Goal: Transaction & Acquisition: Purchase product/service

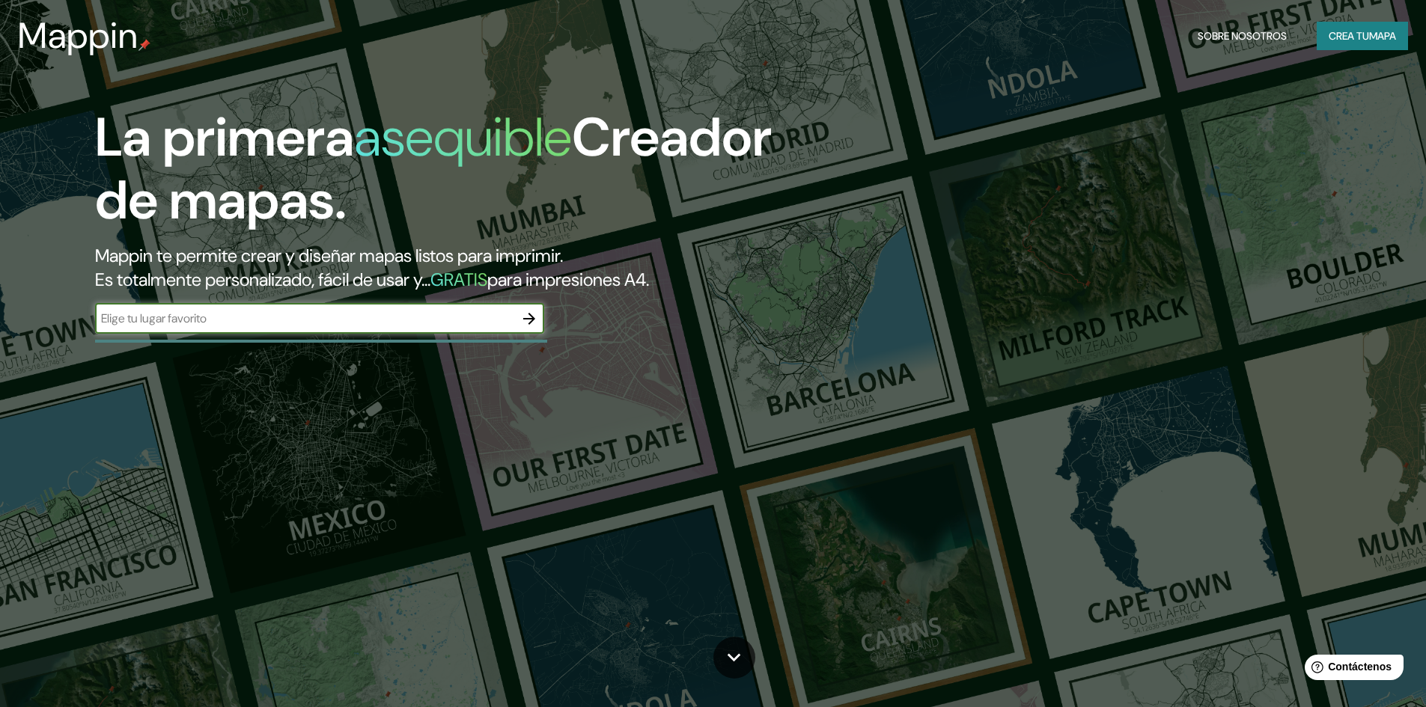
click at [166, 319] on input "text" at bounding box center [304, 318] width 419 height 17
paste input "-7.182828218900796, -78.48084195766003"
type input "-7.182828218900796, -78.48084195766003"
click at [531, 325] on icon "button" at bounding box center [529, 319] width 18 height 18
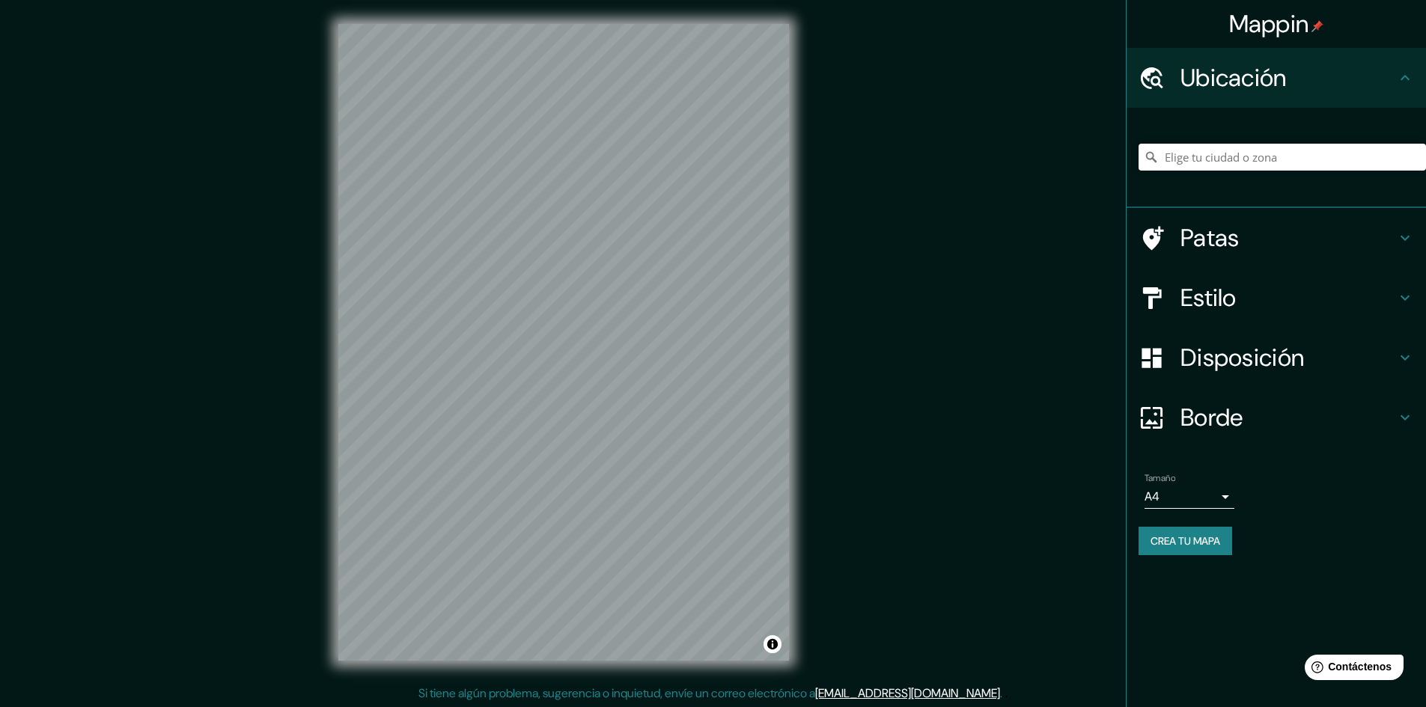
click at [1187, 162] on input "Elige tu ciudad o zona" at bounding box center [1282, 157] width 287 height 27
paste input "-7.182828218900796, -78.48084195766003"
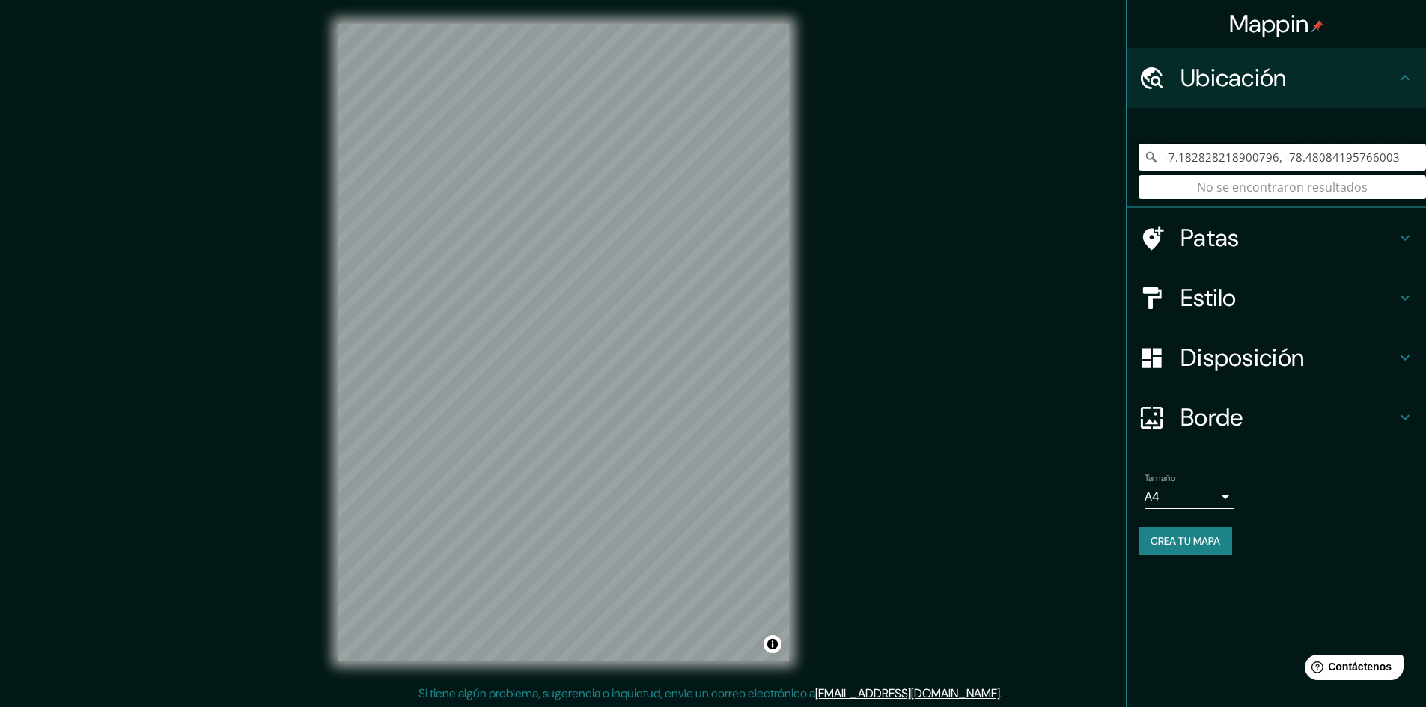
drag, startPoint x: 1397, startPoint y: 151, endPoint x: 1071, endPoint y: 150, distance: 325.7
click at [1086, 173] on div "Mappin Ubicación -7.182828218900796, -78.48084195766003 No se encontraron resul…" at bounding box center [713, 354] width 1426 height 709
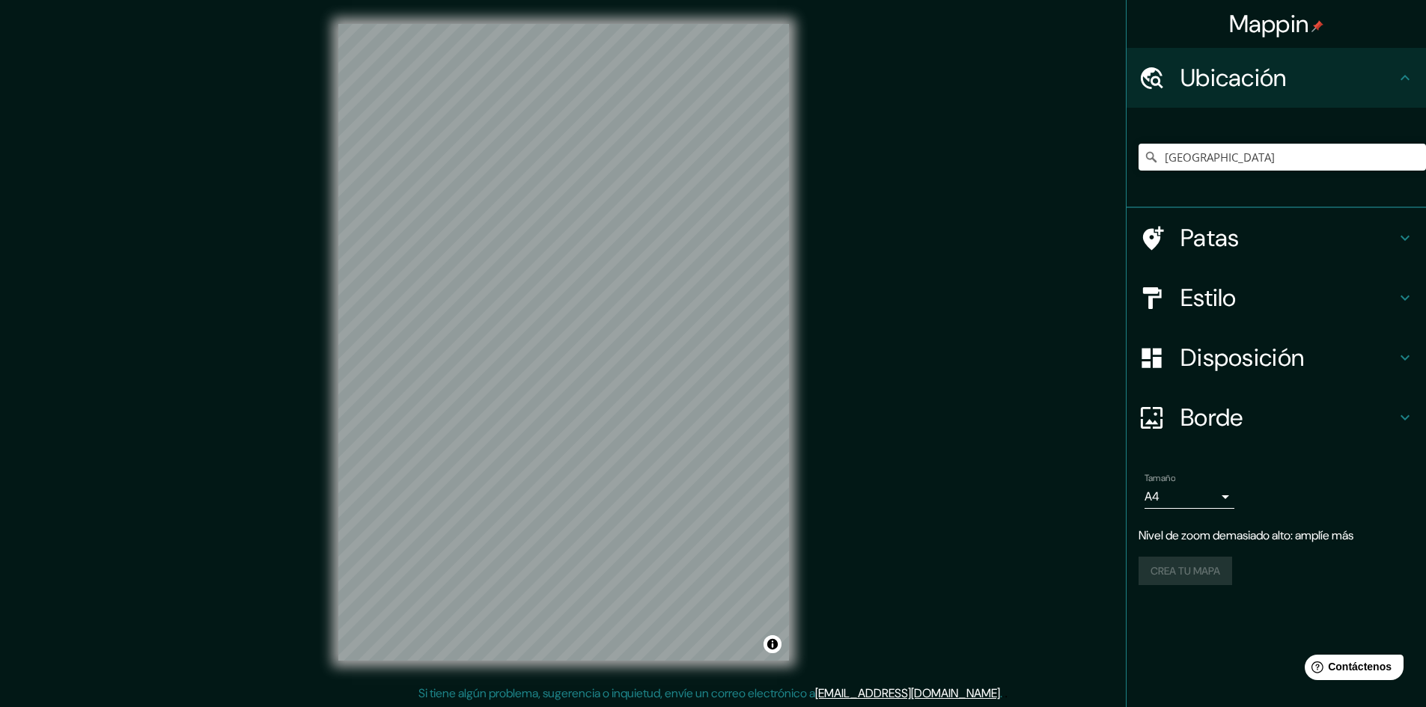
scroll to position [1, 0]
click at [1240, 294] on h4 "Estilo" at bounding box center [1289, 298] width 216 height 30
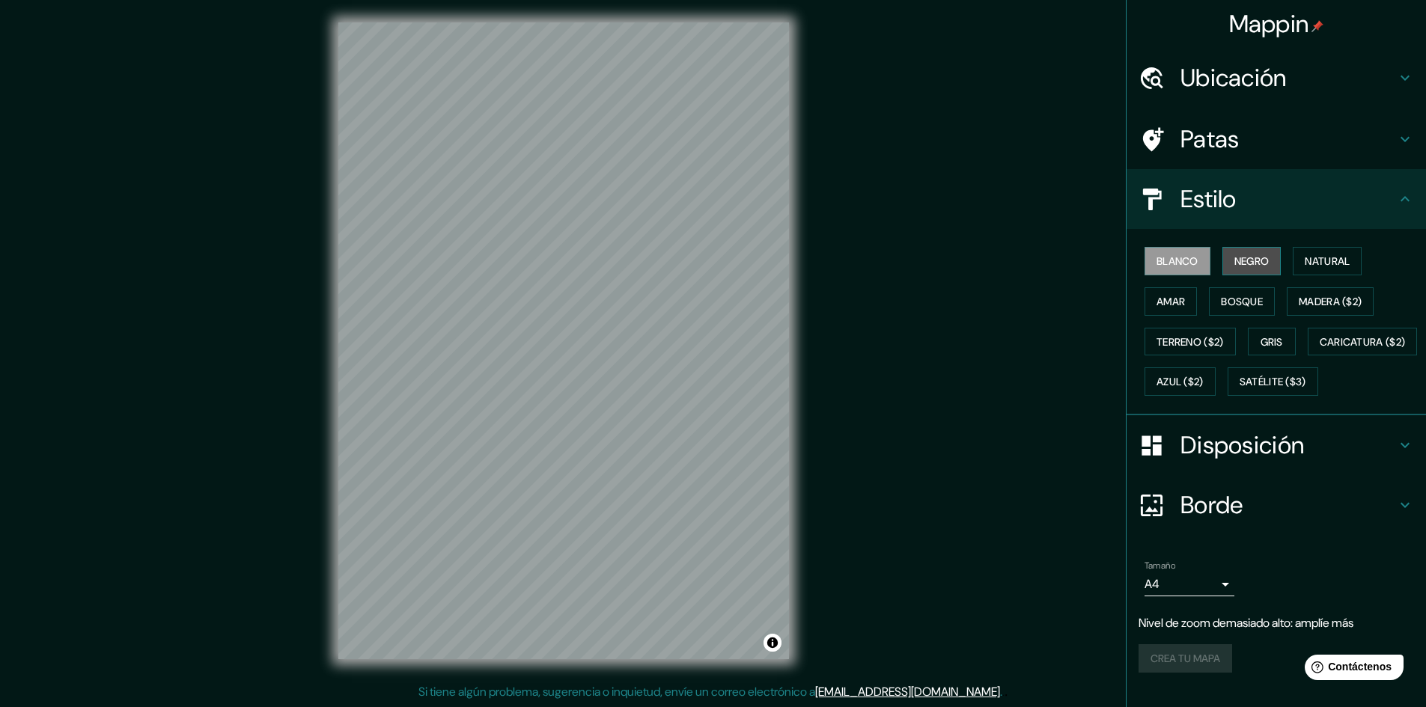
click at [1249, 263] on font "Negro" at bounding box center [1252, 261] width 35 height 13
click at [1320, 250] on button "Natural" at bounding box center [1327, 261] width 69 height 28
click at [1167, 298] on font "Amar" at bounding box center [1171, 301] width 28 height 13
click at [1238, 290] on button "Bosque" at bounding box center [1242, 301] width 66 height 28
click at [1305, 298] on font "Madera ($2)" at bounding box center [1330, 301] width 63 height 13
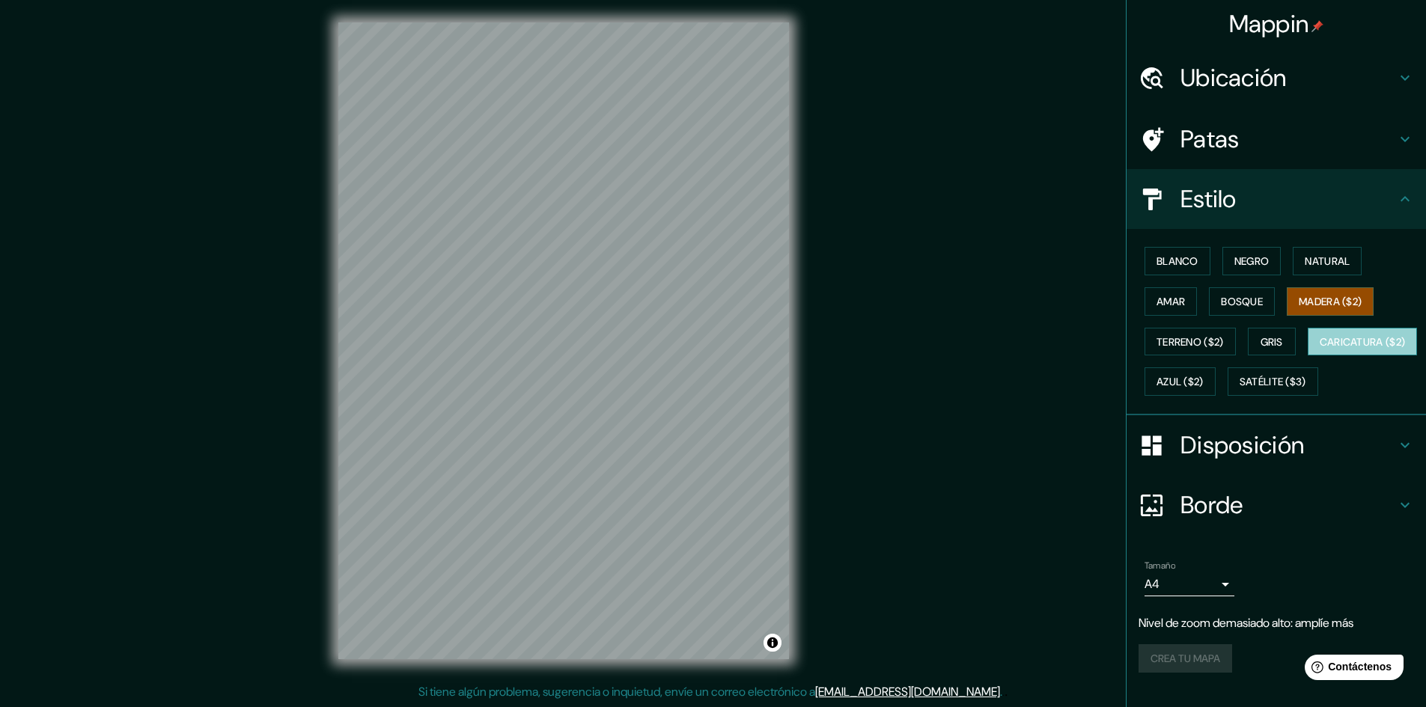
click at [1320, 349] on font "Caricatura ($2)" at bounding box center [1363, 341] width 86 height 13
click at [1181, 350] on font "Terreno ($2)" at bounding box center [1190, 341] width 67 height 19
click at [1320, 349] on font "Caricatura ($2)" at bounding box center [1363, 341] width 86 height 13
click at [1240, 389] on font "Satélite ($3)" at bounding box center [1273, 382] width 67 height 13
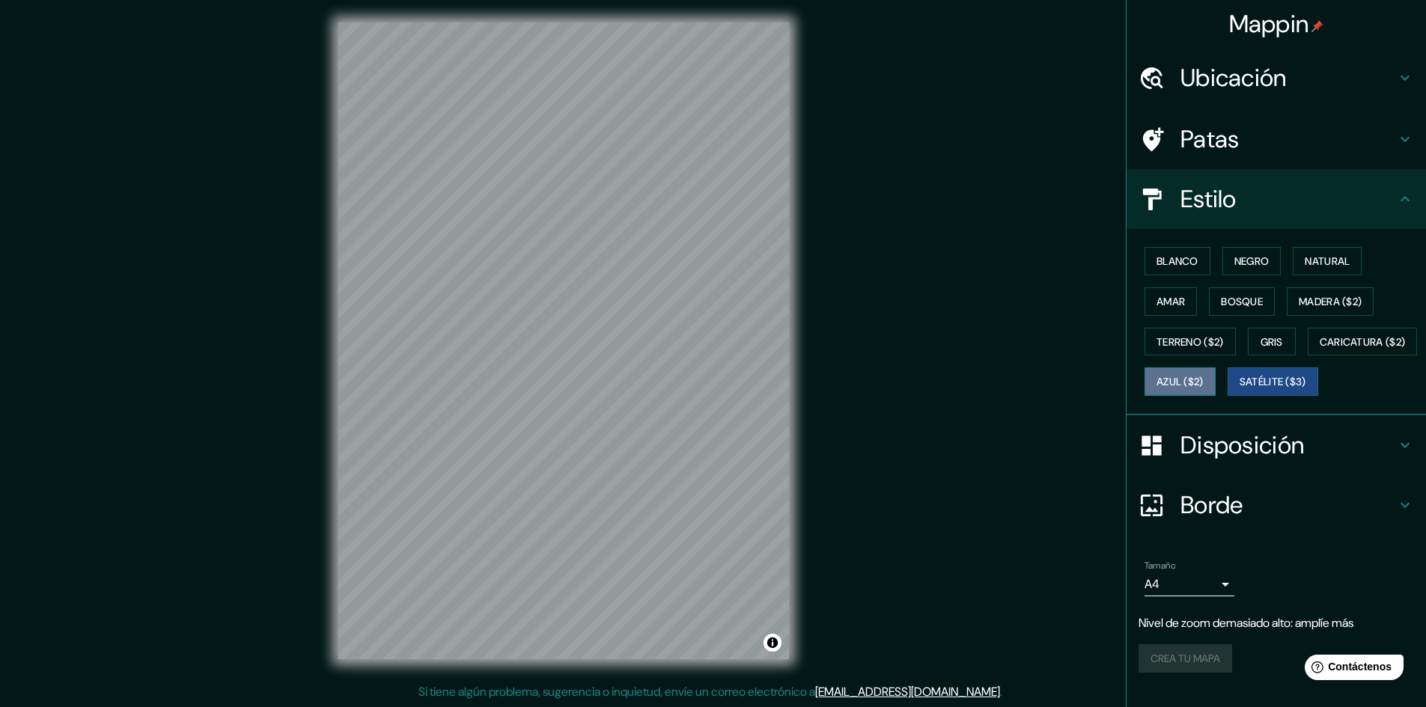
click at [1204, 383] on font "Azul ($2)" at bounding box center [1180, 382] width 47 height 13
click at [1181, 299] on button "Amar" at bounding box center [1171, 301] width 52 height 28
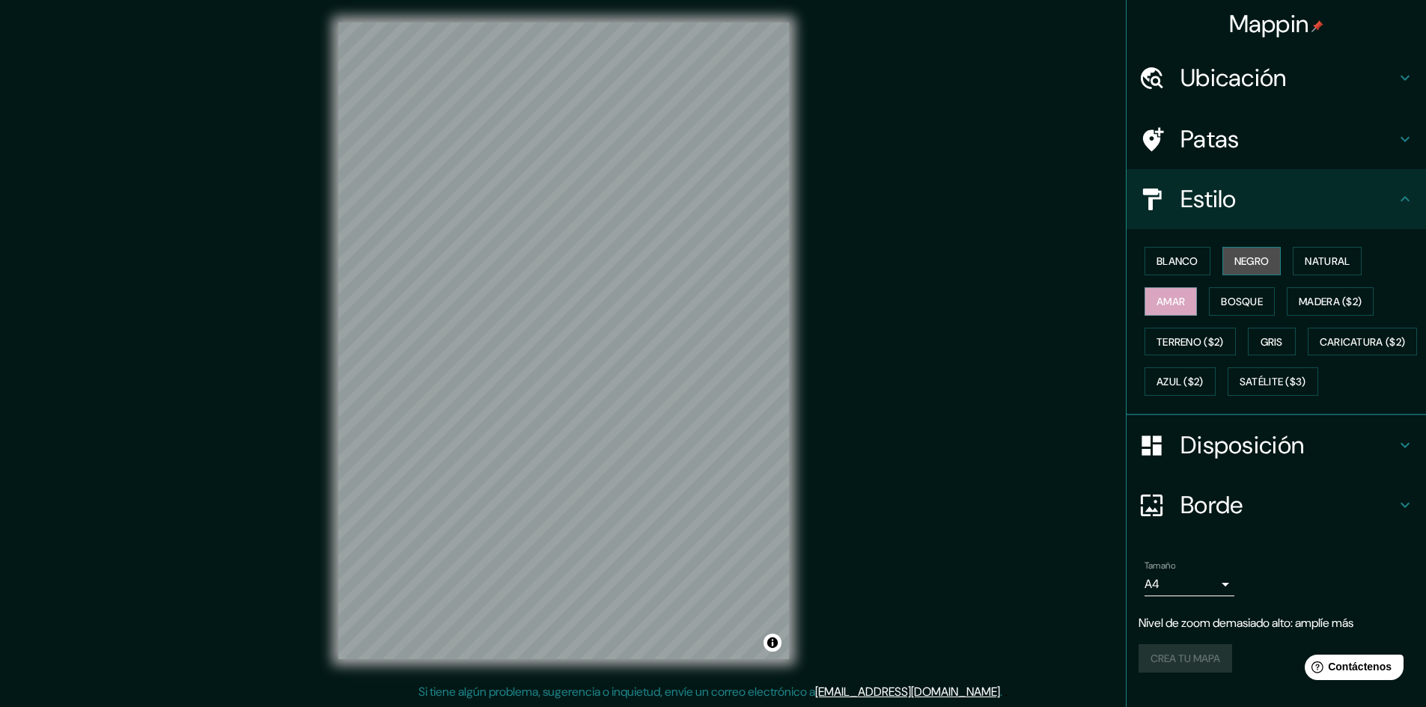
click at [1223, 265] on button "Negro" at bounding box center [1252, 261] width 59 height 28
click at [1311, 261] on font "Natural" at bounding box center [1327, 261] width 45 height 13
click at [1241, 520] on h4 "Borde" at bounding box center [1289, 505] width 216 height 30
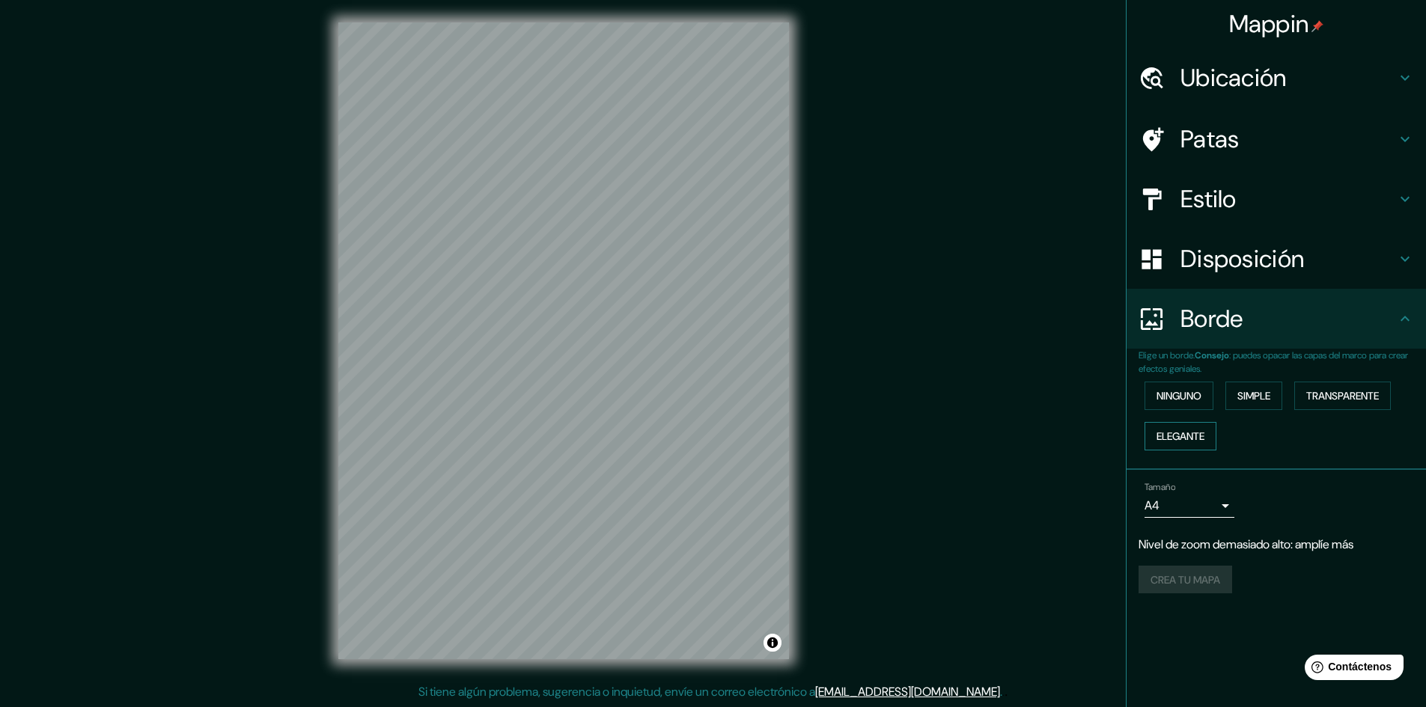
click at [1181, 439] on font "Elegante" at bounding box center [1181, 436] width 48 height 13
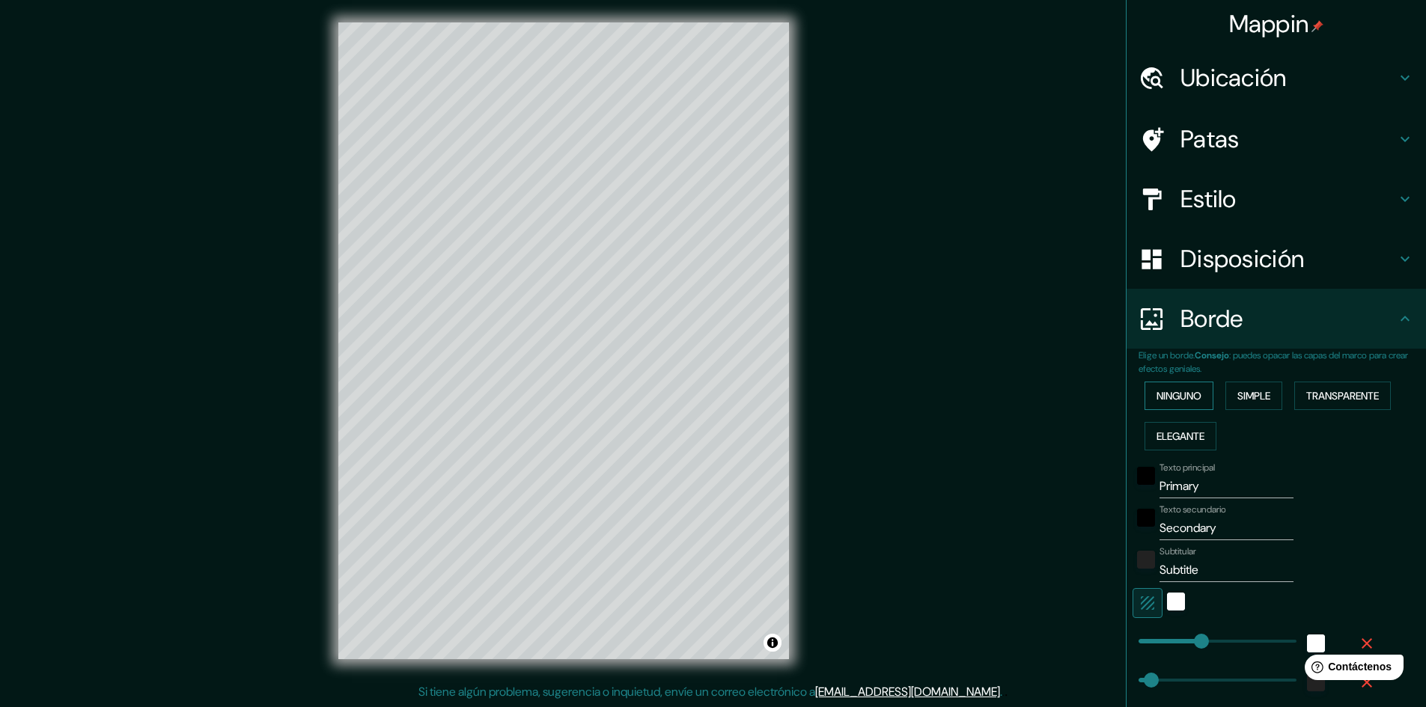
click at [1171, 401] on font "Ninguno" at bounding box center [1179, 395] width 45 height 13
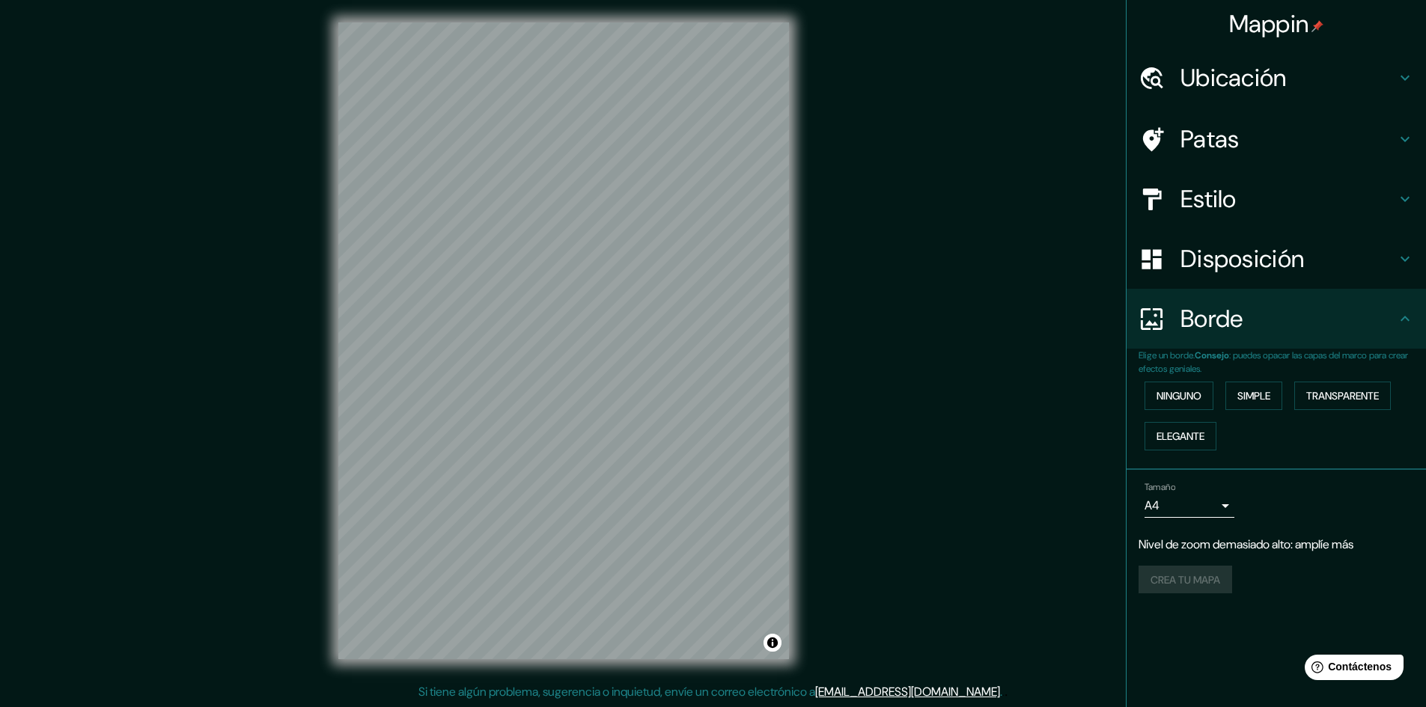
scroll to position [0, 0]
click at [1185, 150] on font "Patas" at bounding box center [1210, 139] width 59 height 31
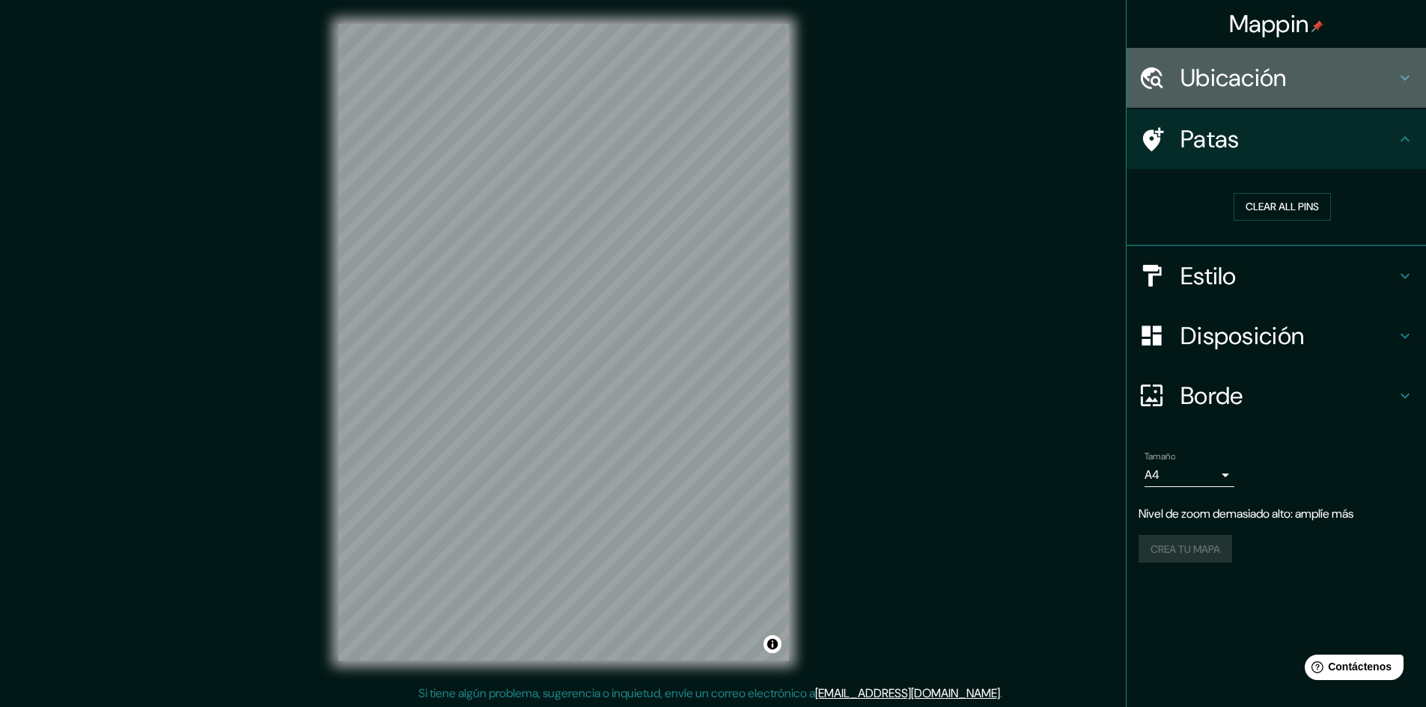
click at [1285, 72] on font "Ubicación" at bounding box center [1234, 77] width 106 height 31
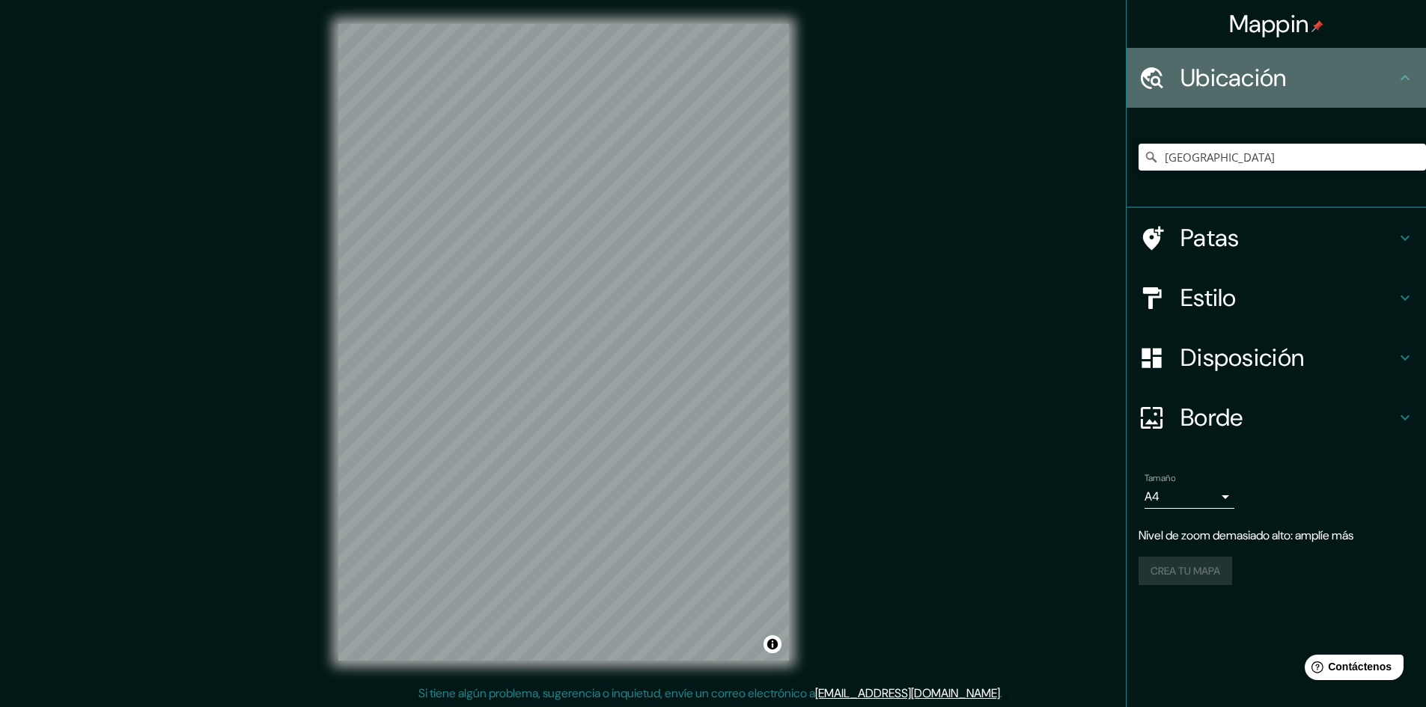
click at [1285, 72] on font "Ubicación" at bounding box center [1234, 77] width 106 height 31
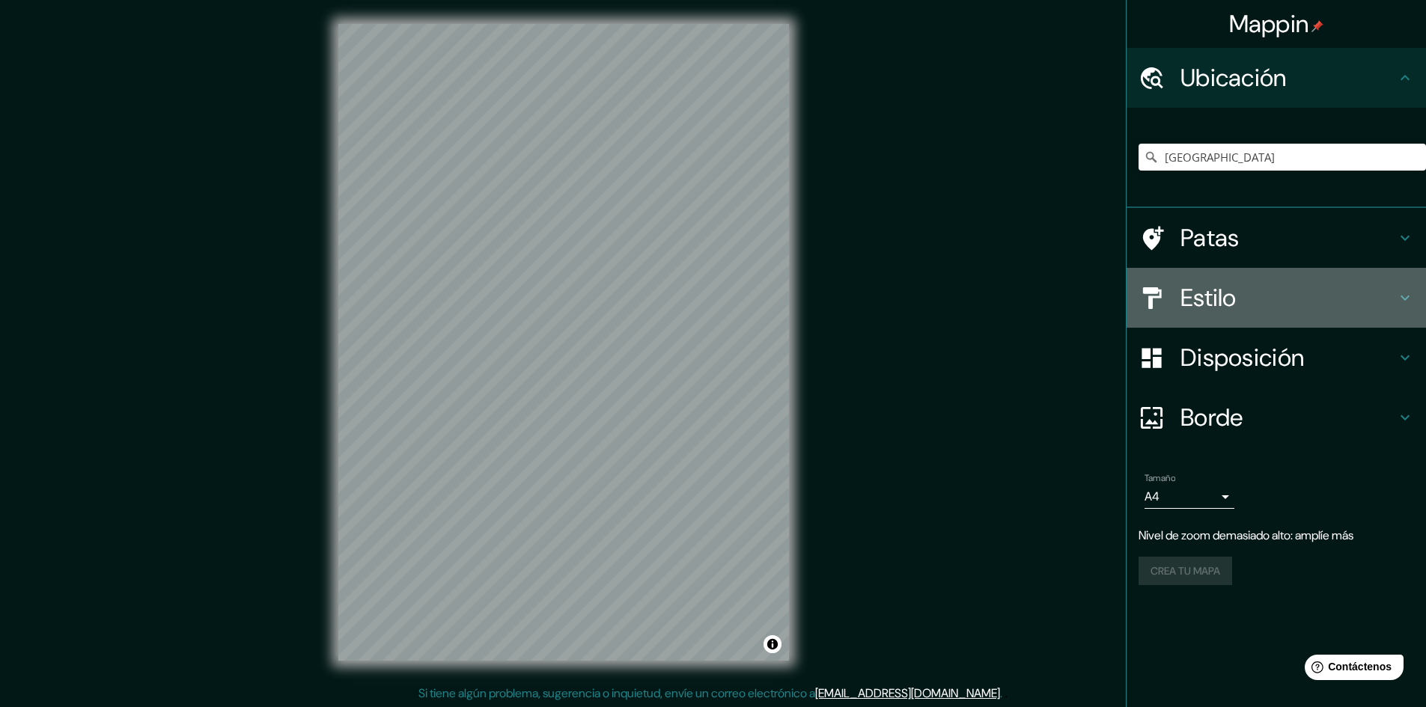
click at [1397, 293] on icon at bounding box center [1405, 298] width 18 height 18
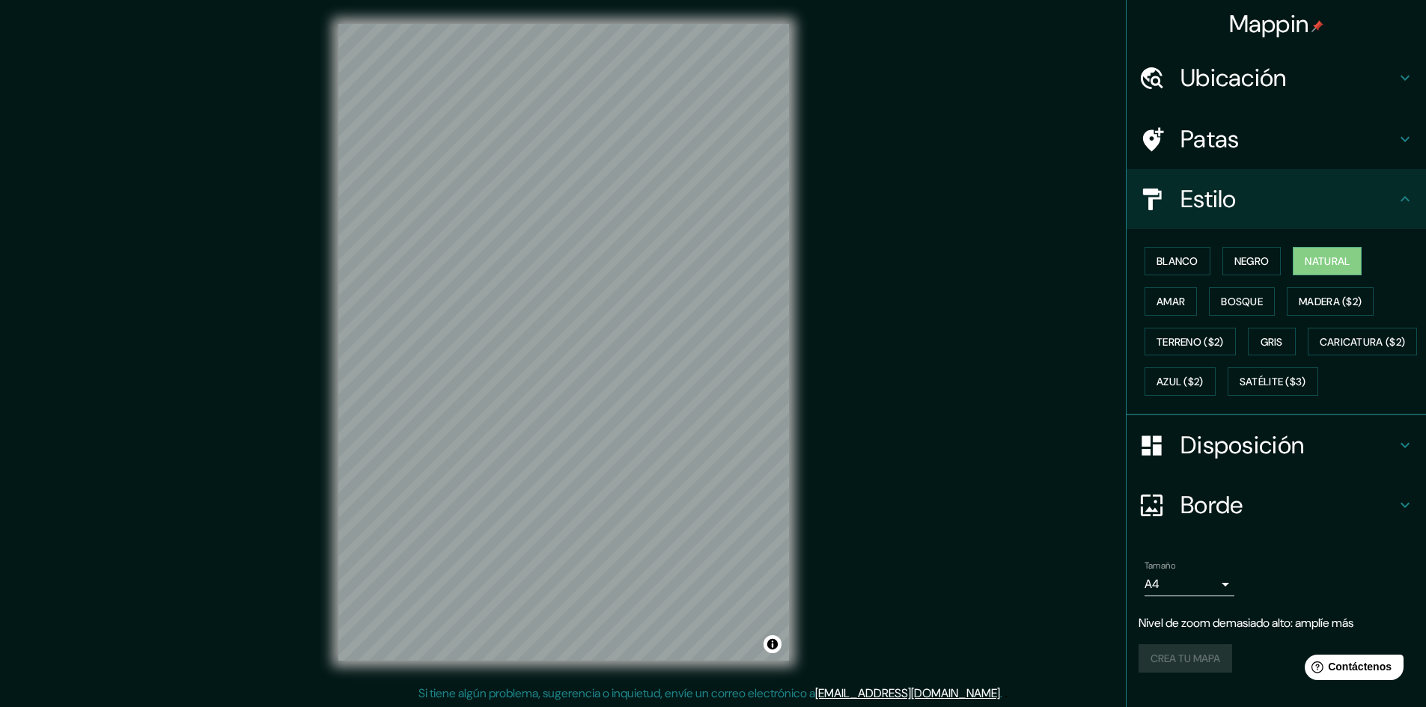
click at [1389, 213] on div "Estilo" at bounding box center [1276, 199] width 299 height 60
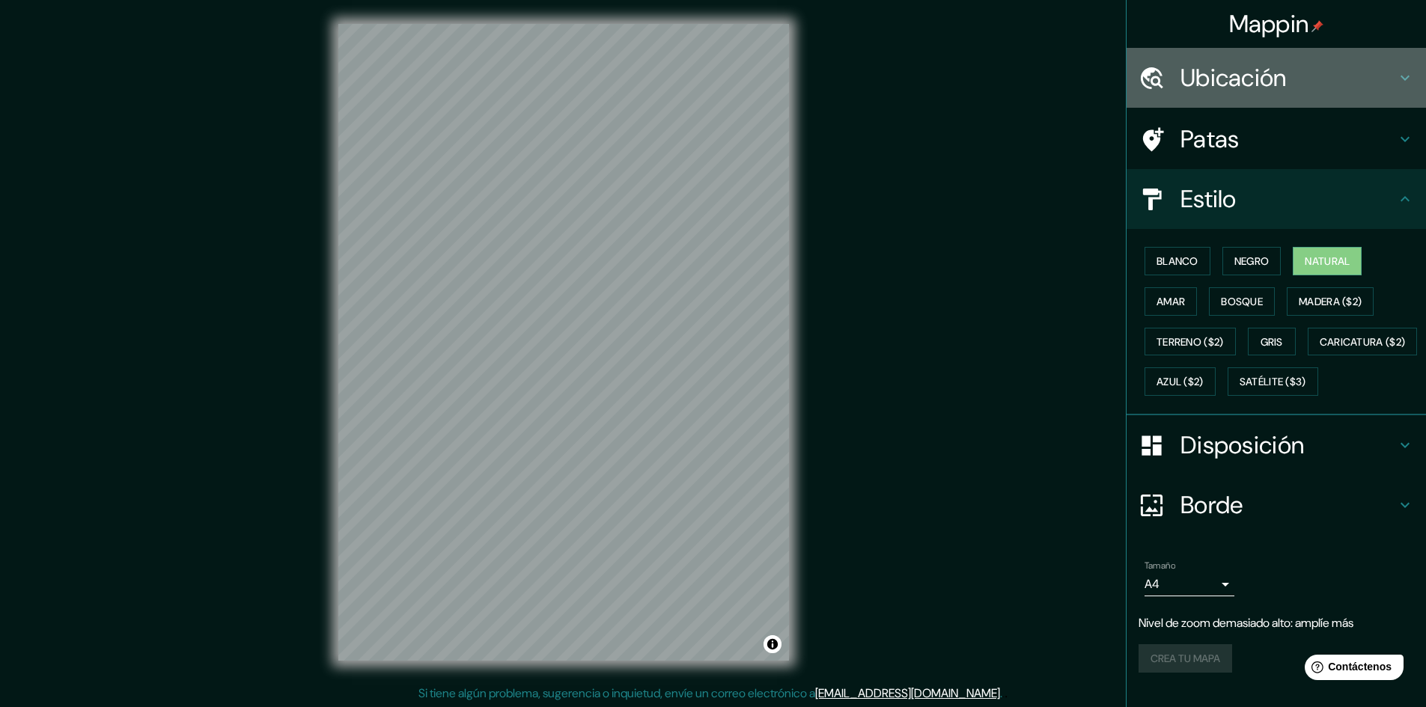
click at [1228, 93] on font "Ubicación" at bounding box center [1234, 77] width 106 height 31
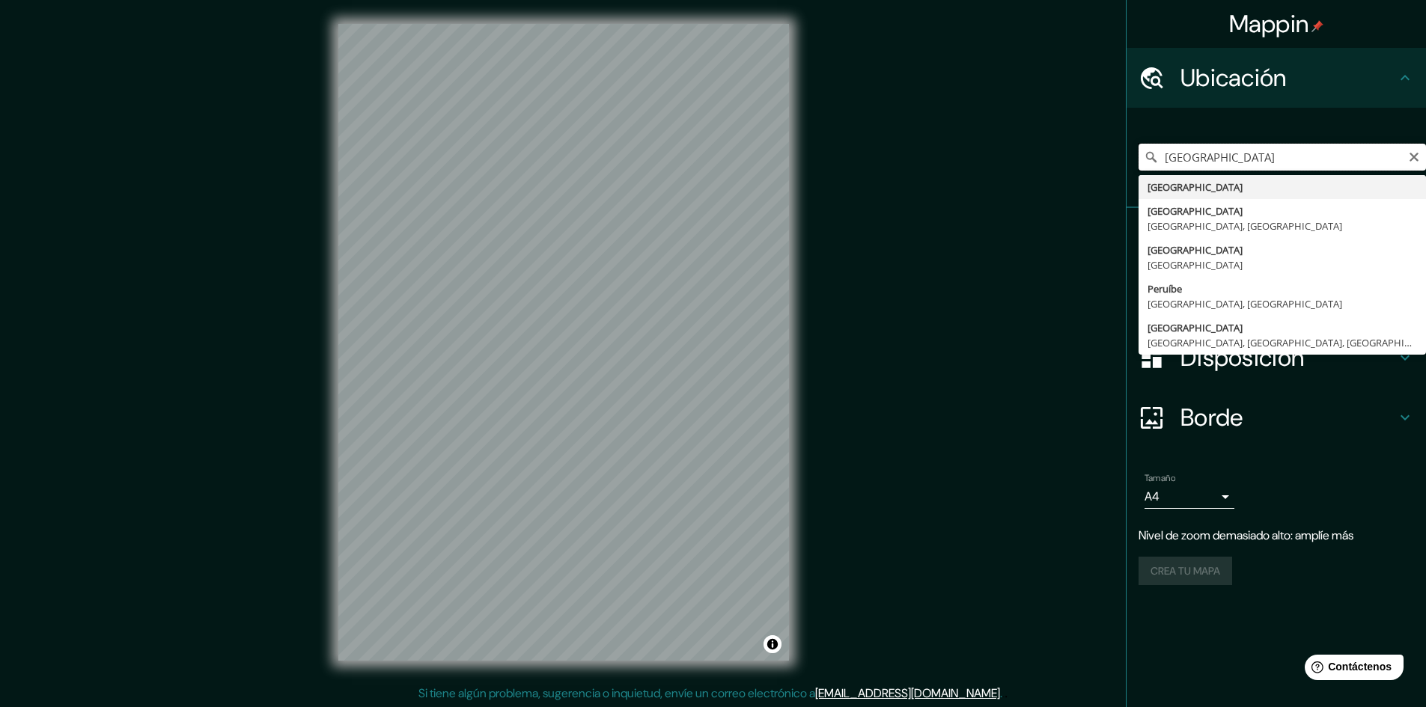
click at [1220, 148] on input "[GEOGRAPHIC_DATA]" at bounding box center [1282, 157] width 287 height 27
paste input "[STREET_ADDRESS]"
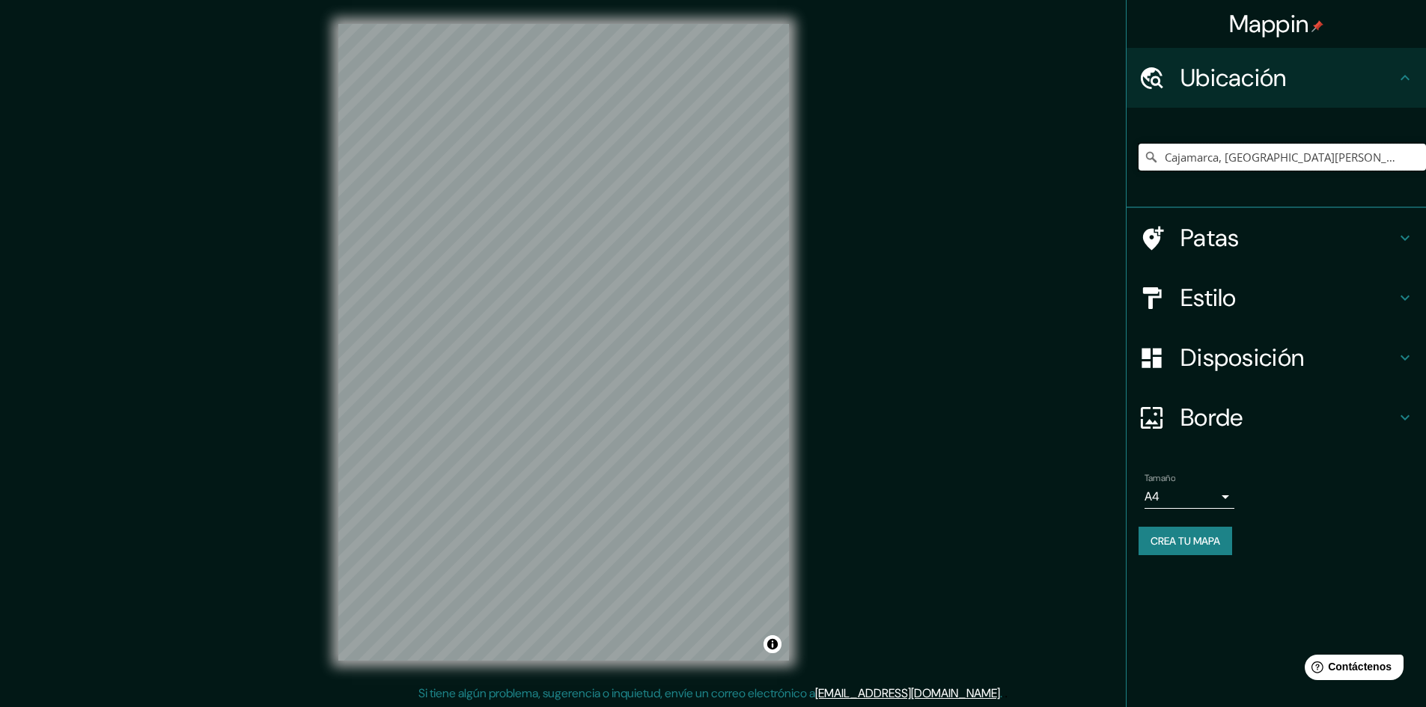
type input "Cajamarca, [GEOGRAPHIC_DATA][PERSON_NAME], 06003, [GEOGRAPHIC_DATA]"
click at [1248, 304] on h4 "Estilo" at bounding box center [1289, 298] width 216 height 30
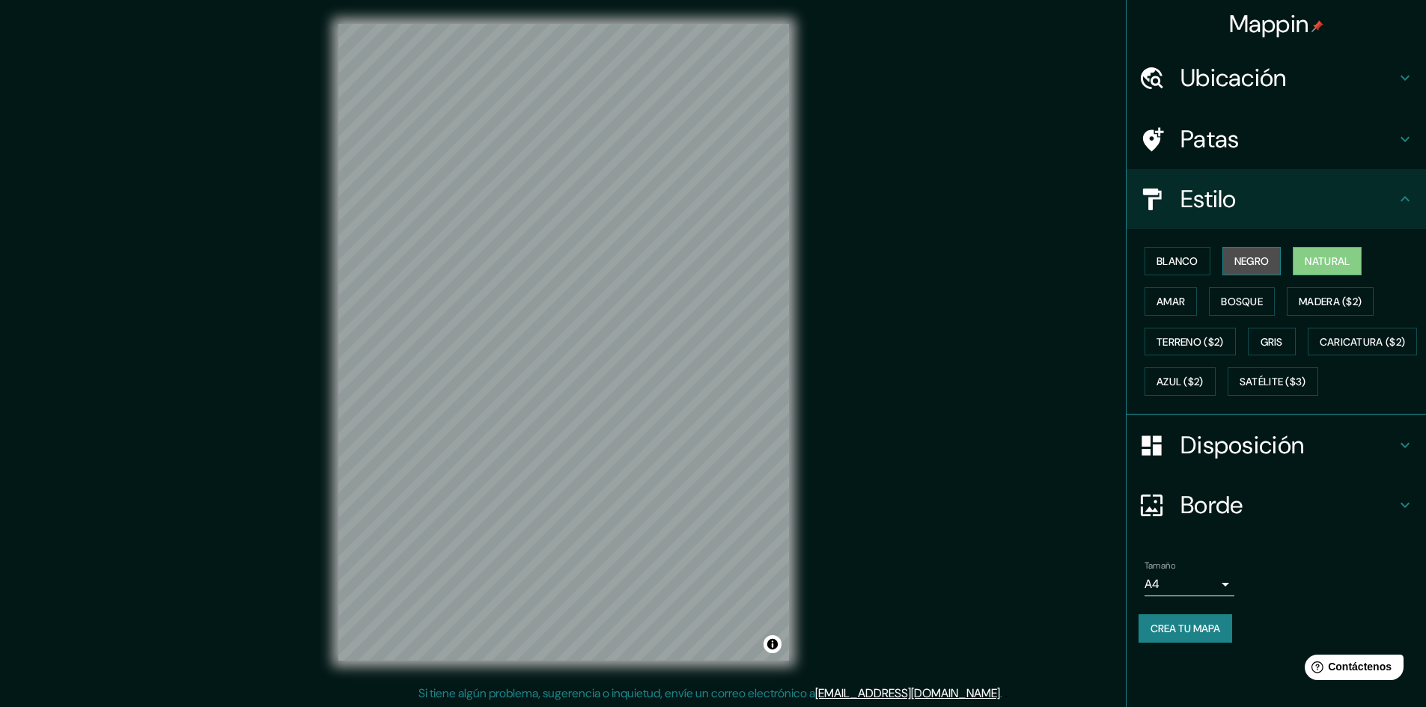
click at [1259, 262] on font "Negro" at bounding box center [1252, 261] width 35 height 13
click at [1178, 267] on font "Blanco" at bounding box center [1178, 261] width 42 height 13
click at [1171, 307] on font "Amar" at bounding box center [1171, 301] width 28 height 13
click at [1229, 308] on font "Bosque" at bounding box center [1242, 301] width 42 height 13
click at [1314, 308] on font "Madera ($2)" at bounding box center [1330, 301] width 63 height 13
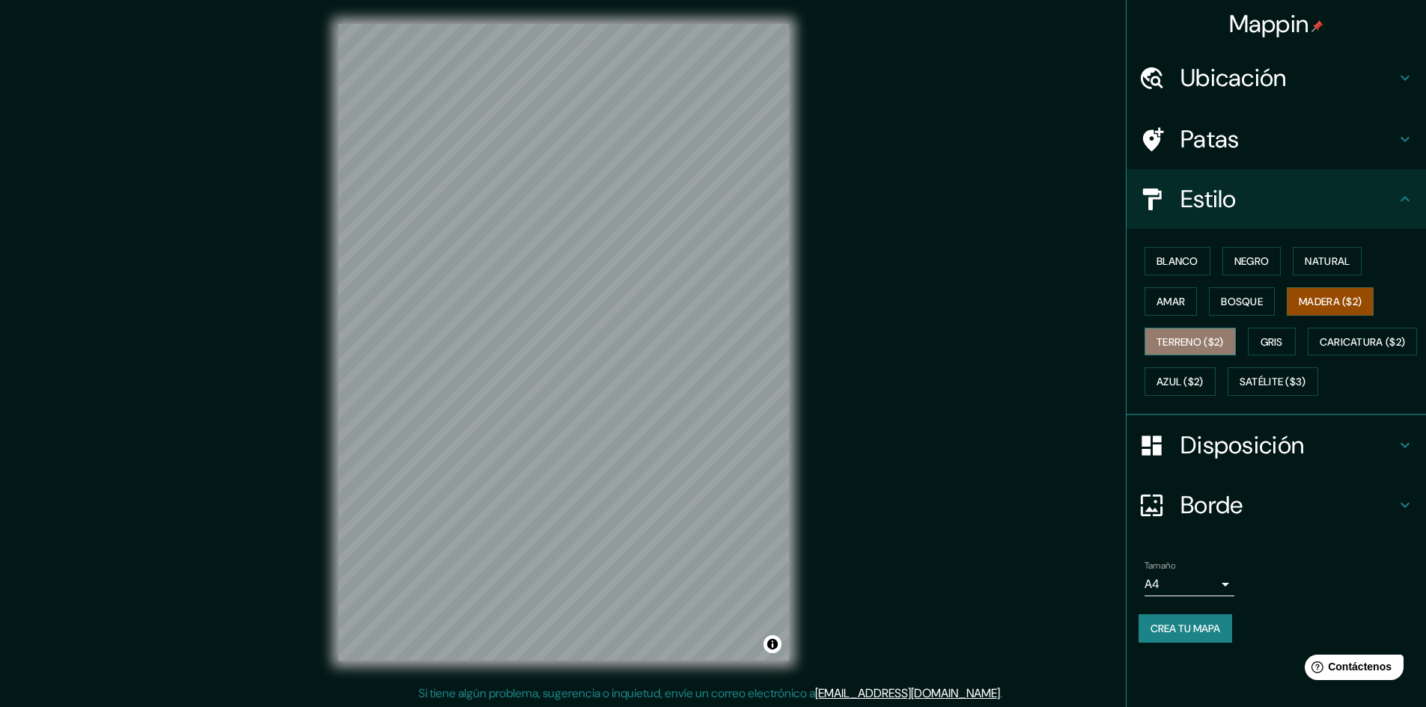
click at [1220, 341] on font "Terreno ($2)" at bounding box center [1190, 341] width 67 height 13
click at [1261, 339] on button "Gris" at bounding box center [1272, 342] width 48 height 28
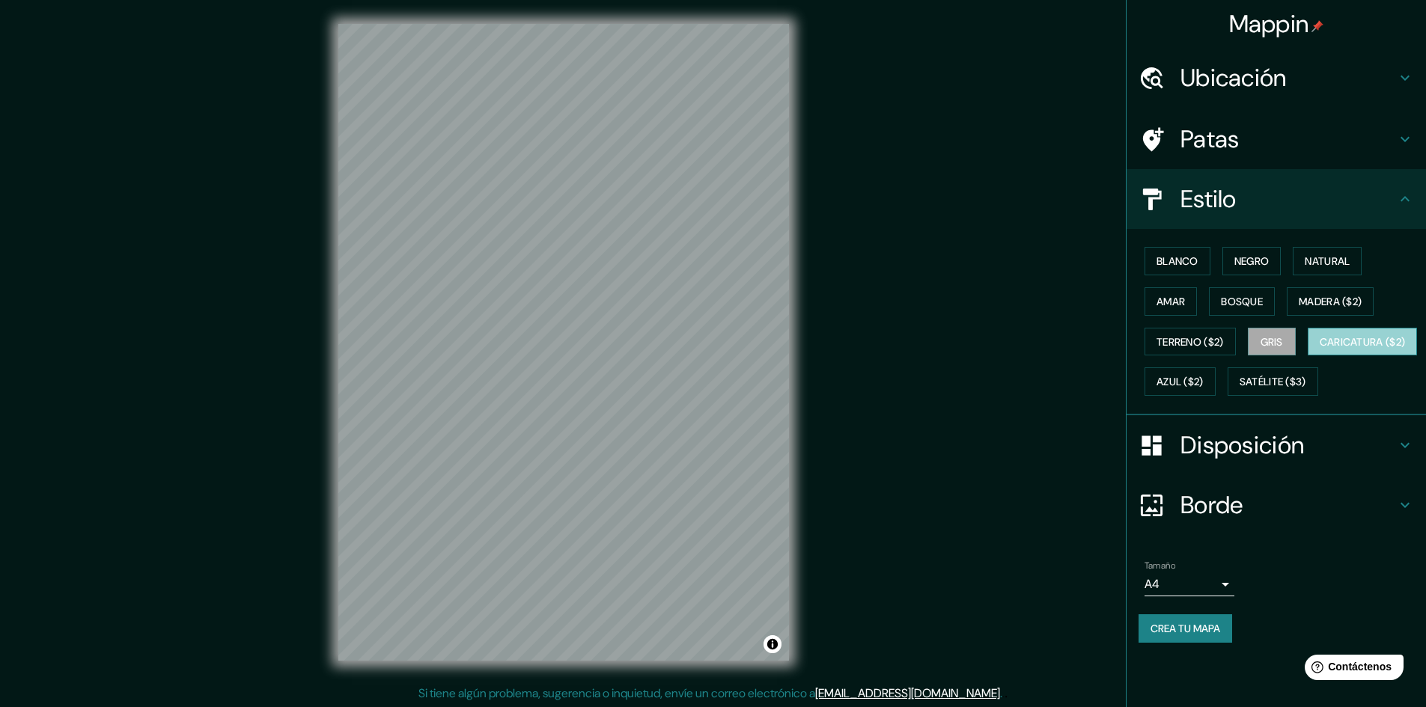
click at [1320, 349] on font "Caricatura ($2)" at bounding box center [1363, 341] width 86 height 13
click at [1204, 383] on font "Azul ($2)" at bounding box center [1180, 382] width 47 height 13
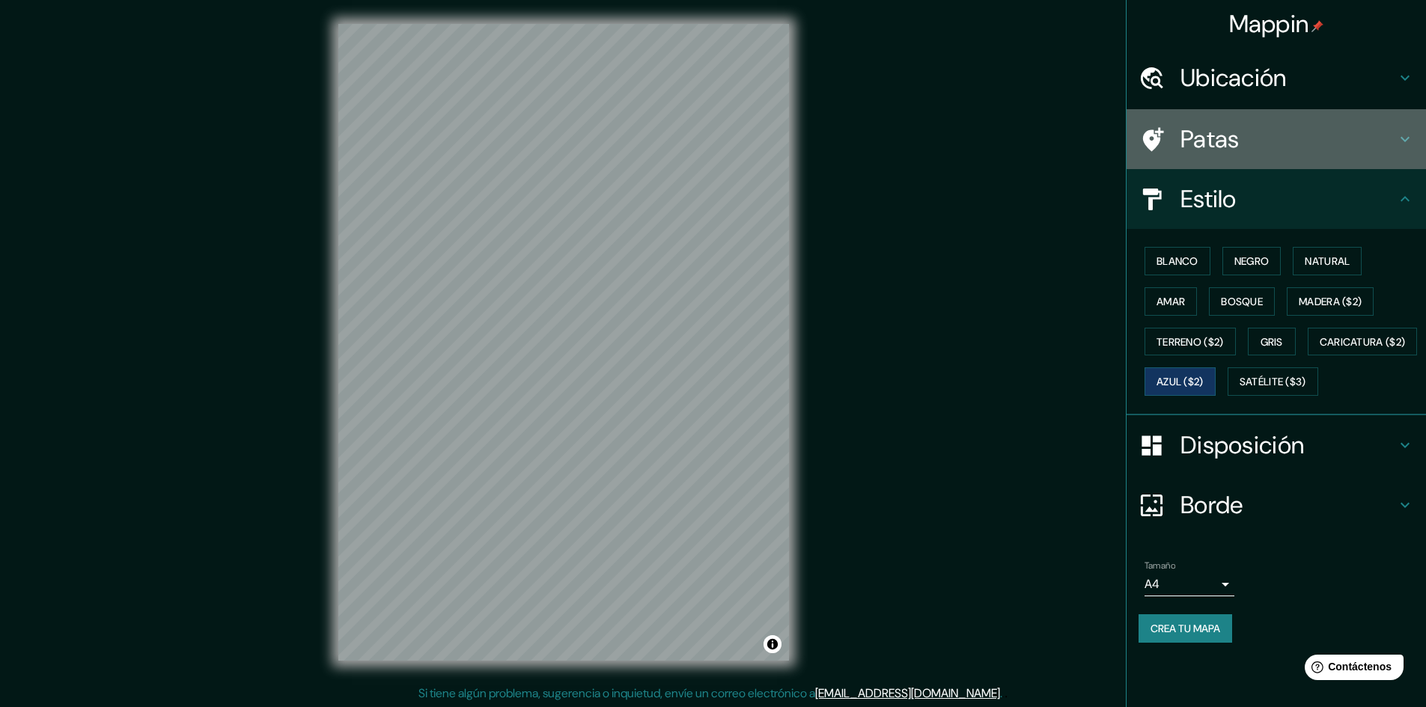
click at [1290, 152] on h4 "Patas" at bounding box center [1289, 139] width 216 height 30
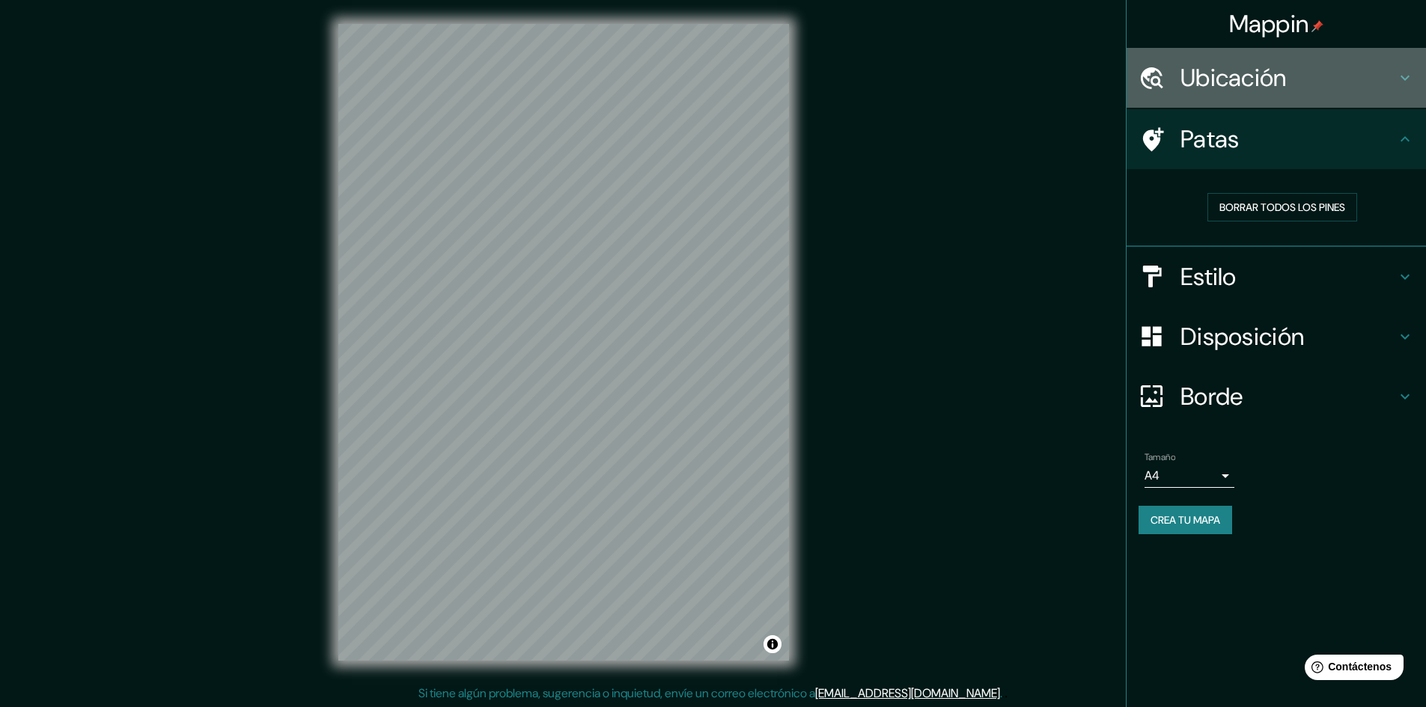
click at [1291, 91] on h4 "Ubicación" at bounding box center [1289, 78] width 216 height 30
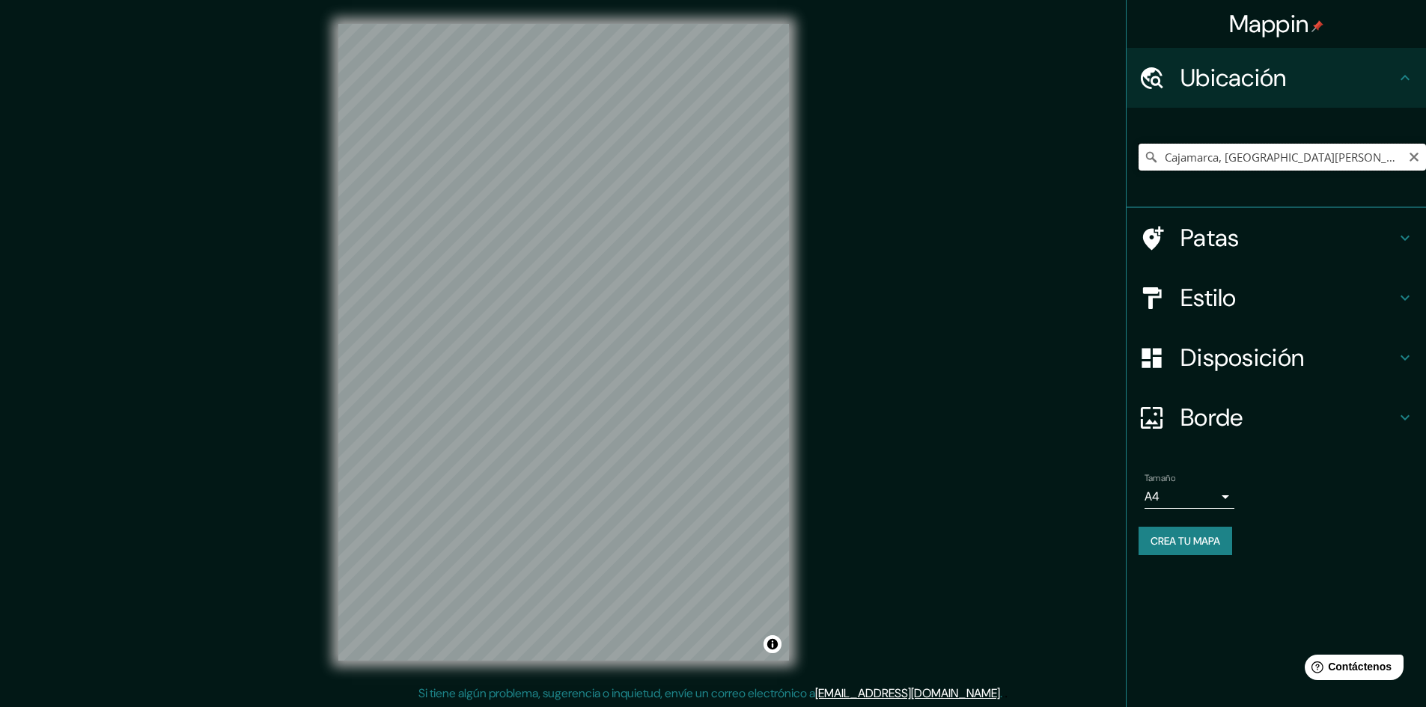
click at [1383, 157] on input "Cajamarca, [GEOGRAPHIC_DATA][PERSON_NAME], 06003, [GEOGRAPHIC_DATA]" at bounding box center [1282, 157] width 287 height 27
click at [1212, 156] on input "Cajamarca, [GEOGRAPHIC_DATA][PERSON_NAME], 06003, [GEOGRAPHIC_DATA]" at bounding box center [1282, 157] width 287 height 27
click at [1413, 156] on icon "Claro" at bounding box center [1414, 157] width 9 height 9
click at [1245, 146] on input "Elige tu ciudad o zona" at bounding box center [1282, 157] width 287 height 27
paste input "AV. [STREET_ADDRESS][PERSON_NAME]"
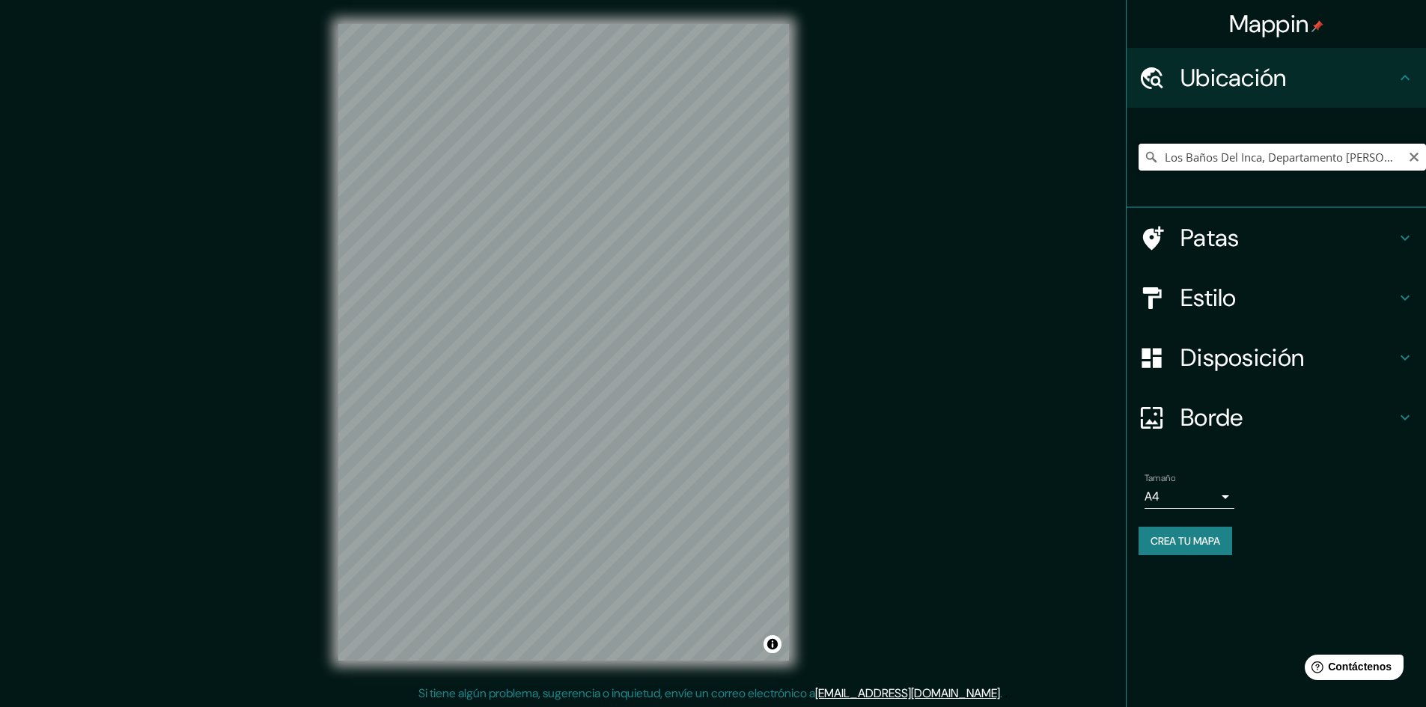
click at [1387, 150] on input "Los Baños Del Inca, Departamento [PERSON_NAME], 06000, [GEOGRAPHIC_DATA]" at bounding box center [1282, 157] width 287 height 27
type input "Los Baños Del Inca, Departamento [PERSON_NAME], 06000, [GEOGRAPHIC_DATA]"
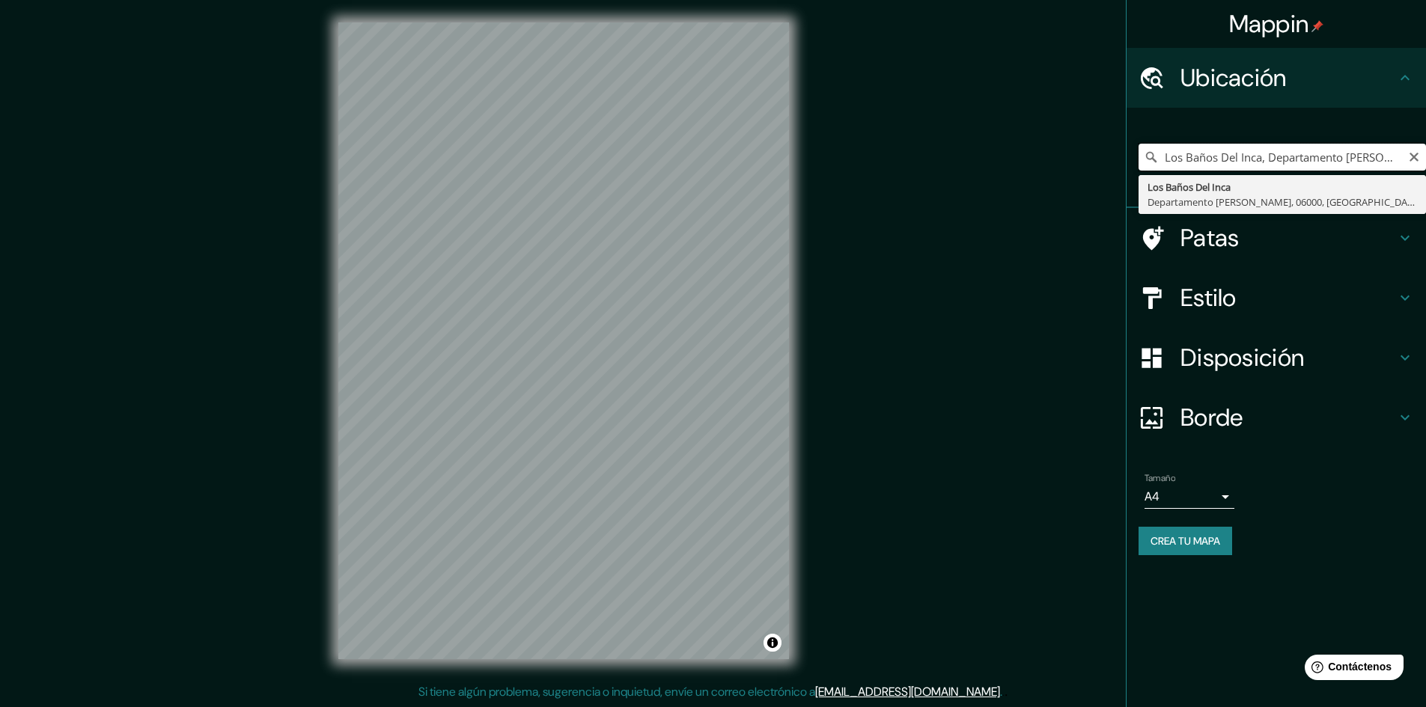
click at [1362, 159] on input "Los Baños Del Inca, Departamento [PERSON_NAME], 06000, [GEOGRAPHIC_DATA]" at bounding box center [1282, 157] width 287 height 27
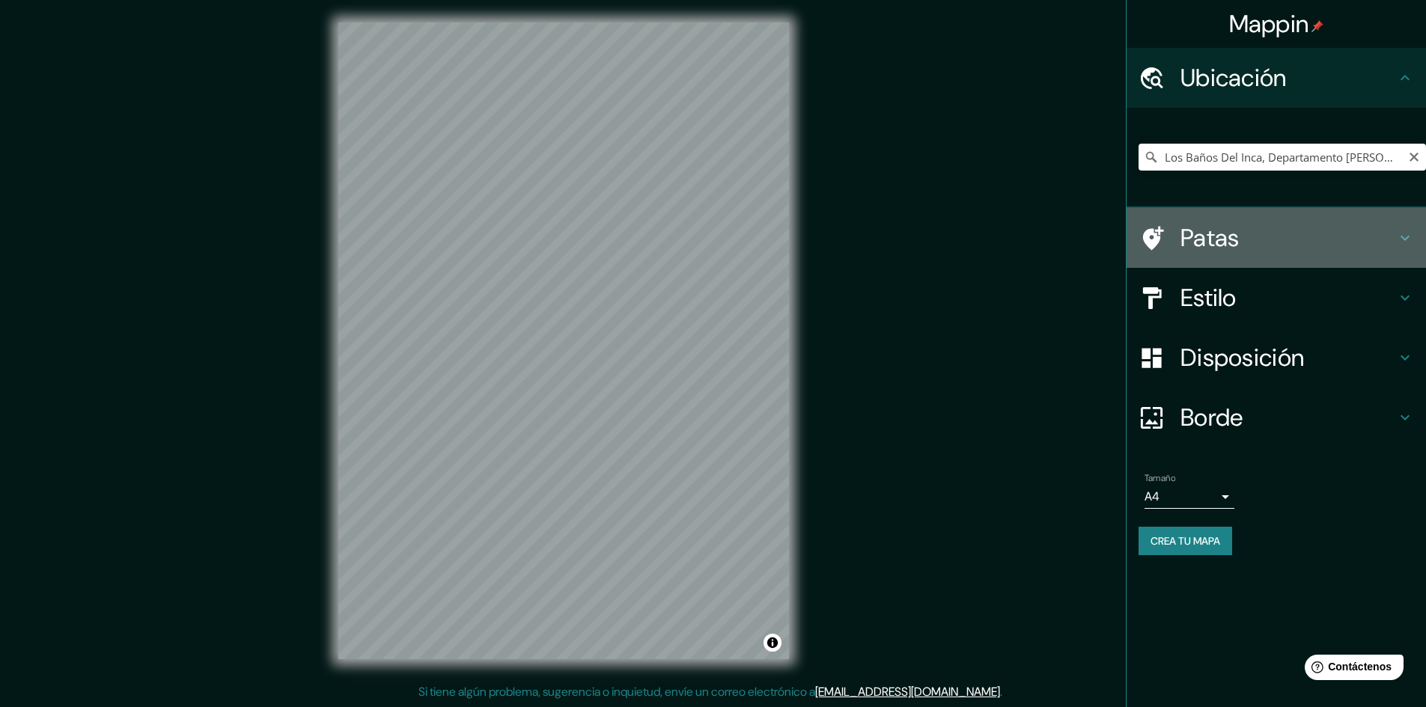
click at [1343, 227] on h4 "Patas" at bounding box center [1289, 238] width 216 height 30
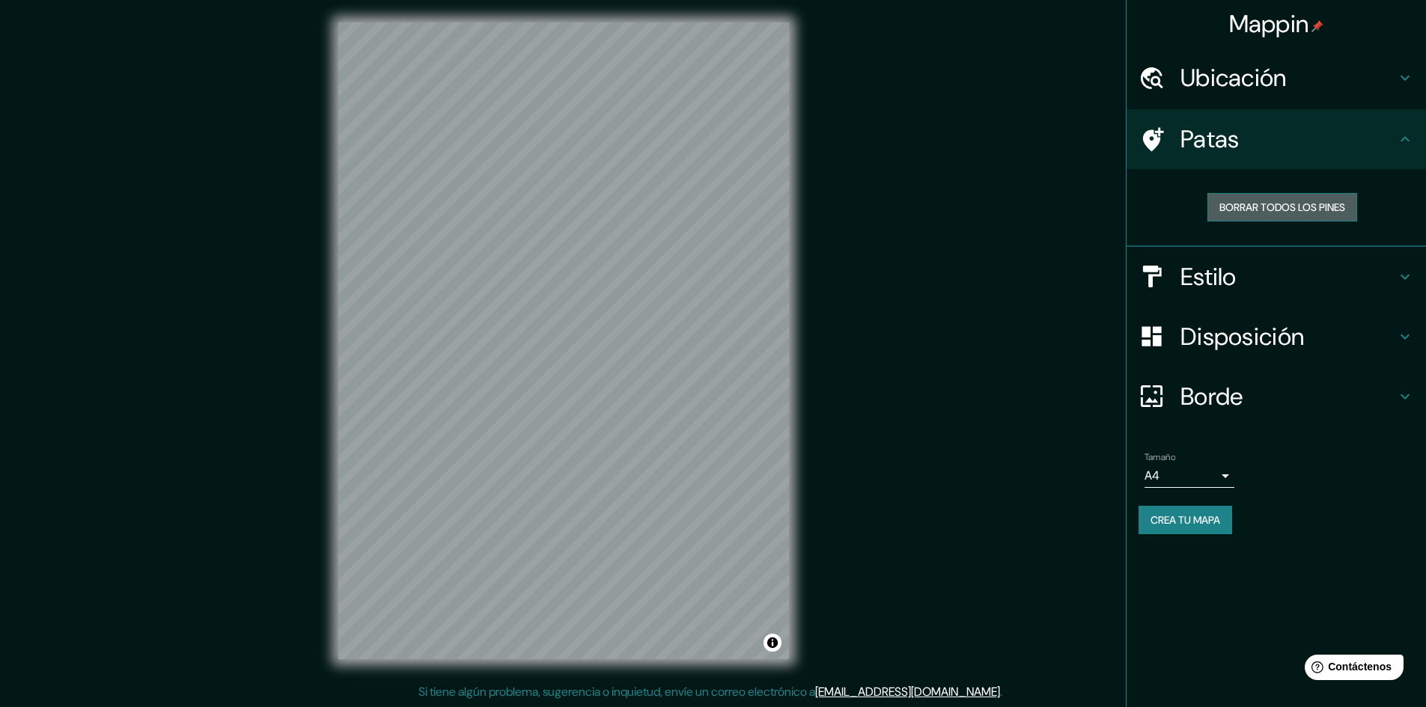
click at [1283, 210] on font "Borrar todos los pines" at bounding box center [1283, 207] width 126 height 13
click at [1247, 67] on font "Ubicación" at bounding box center [1234, 77] width 106 height 31
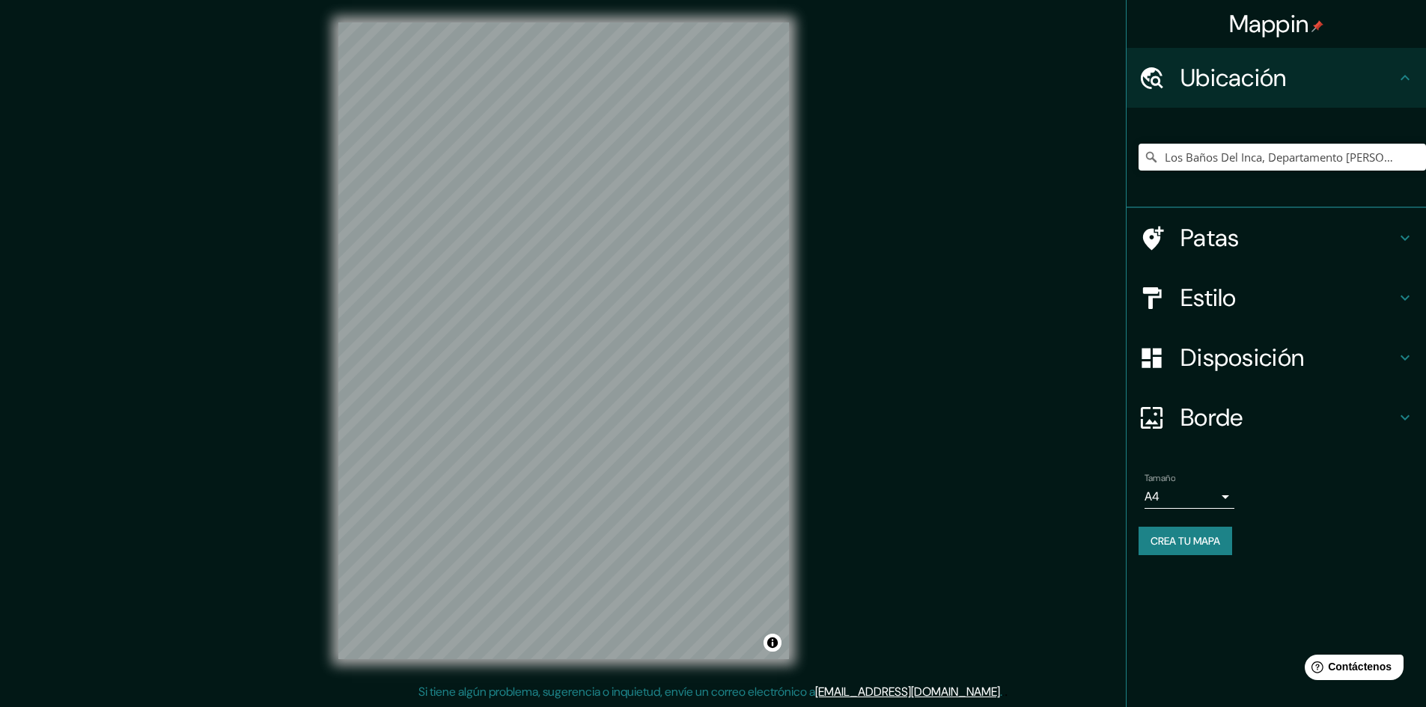
click at [1302, 233] on h4 "Patas" at bounding box center [1289, 238] width 216 height 30
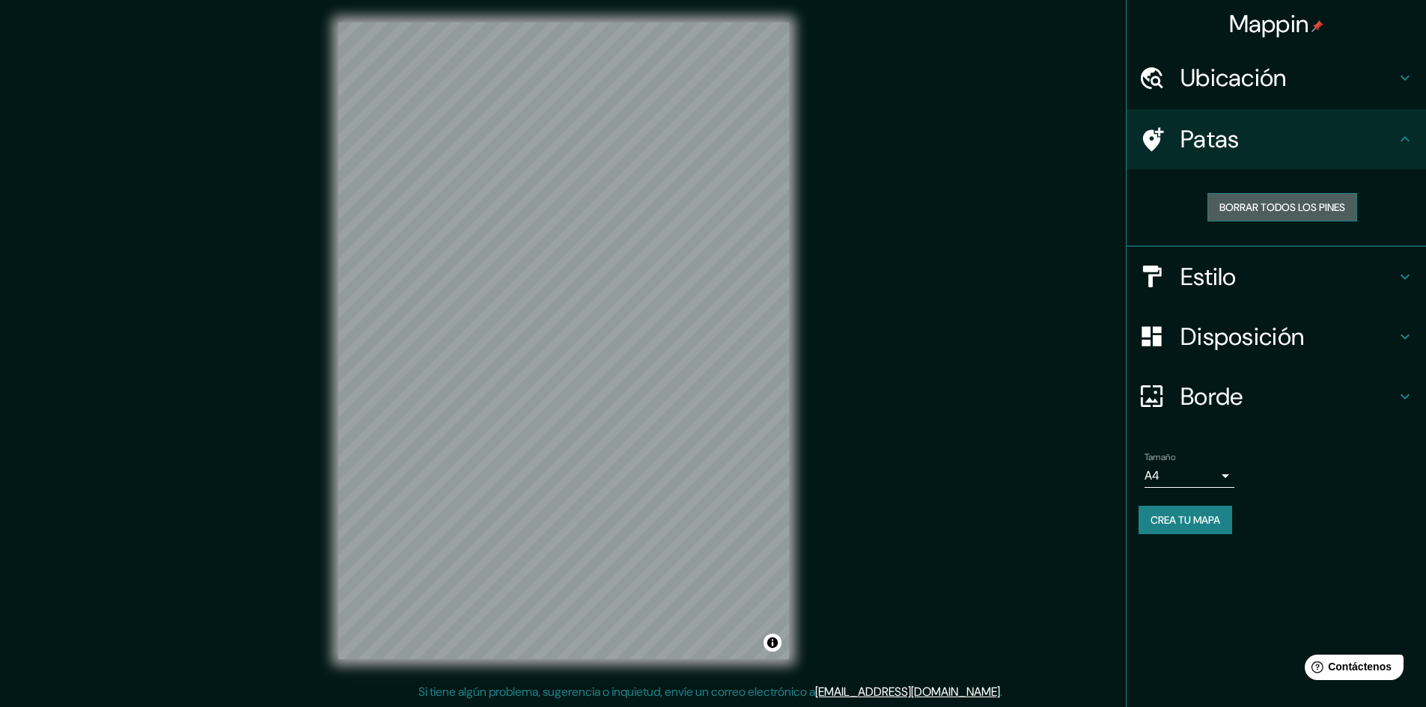
click at [1279, 198] on font "Borrar todos los pines" at bounding box center [1283, 207] width 126 height 19
click at [1383, 148] on h4 "Patas" at bounding box center [1289, 139] width 216 height 30
